Goal: Information Seeking & Learning: Learn about a topic

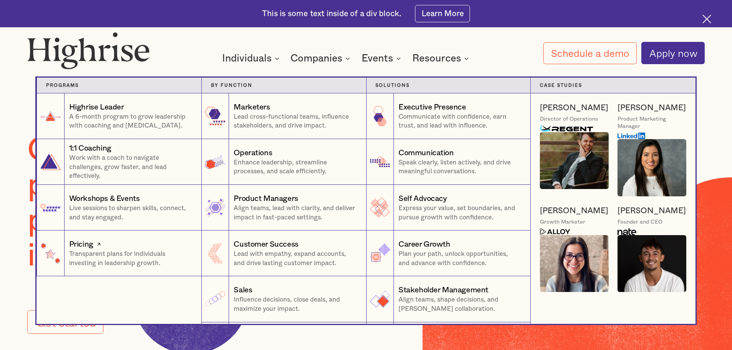
click at [108, 261] on p "Transparent plans for individuals investing in leadership growth." at bounding box center [130, 259] width 123 height 18
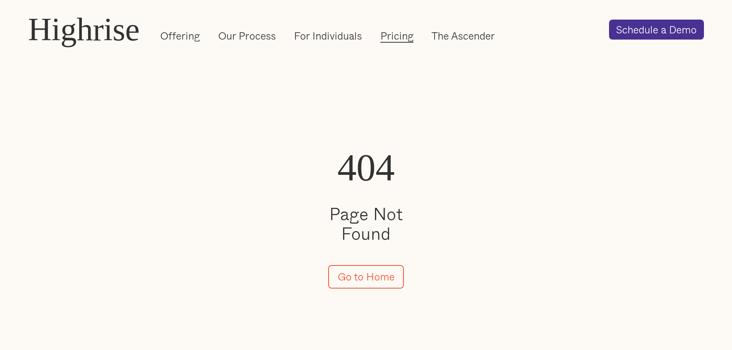
click at [387, 35] on link "Pricing" at bounding box center [396, 36] width 33 height 14
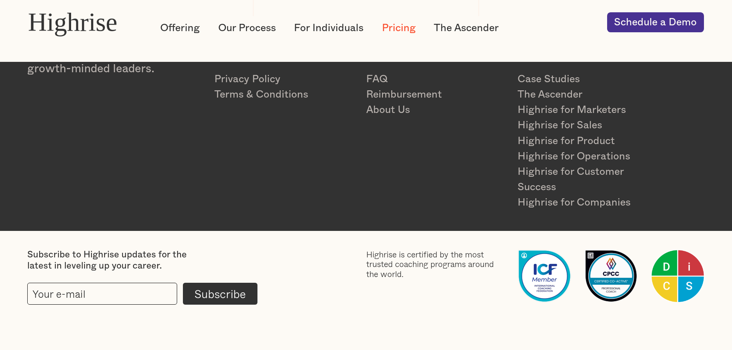
scroll to position [1337, 0]
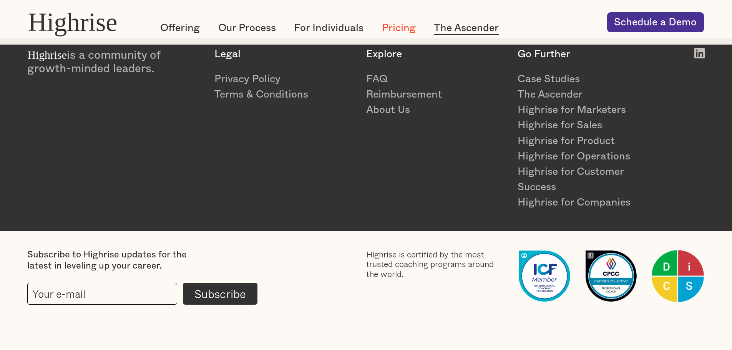
click at [472, 28] on link "The Ascender" at bounding box center [466, 28] width 65 height 14
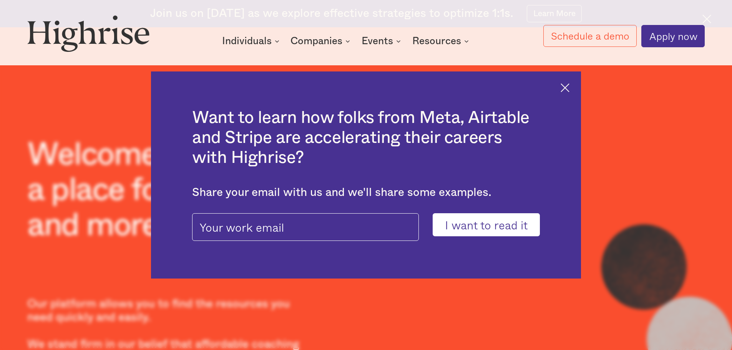
drag, startPoint x: 734, startPoint y: 24, endPoint x: 716, endPoint y: 4, distance: 27.2
click at [716, 4] on html "Join us on [DATE] as we explore effective strategies to optimize 1:1s. Learn Mo…" at bounding box center [366, 175] width 732 height 350
